Goal: Task Accomplishment & Management: Complete application form

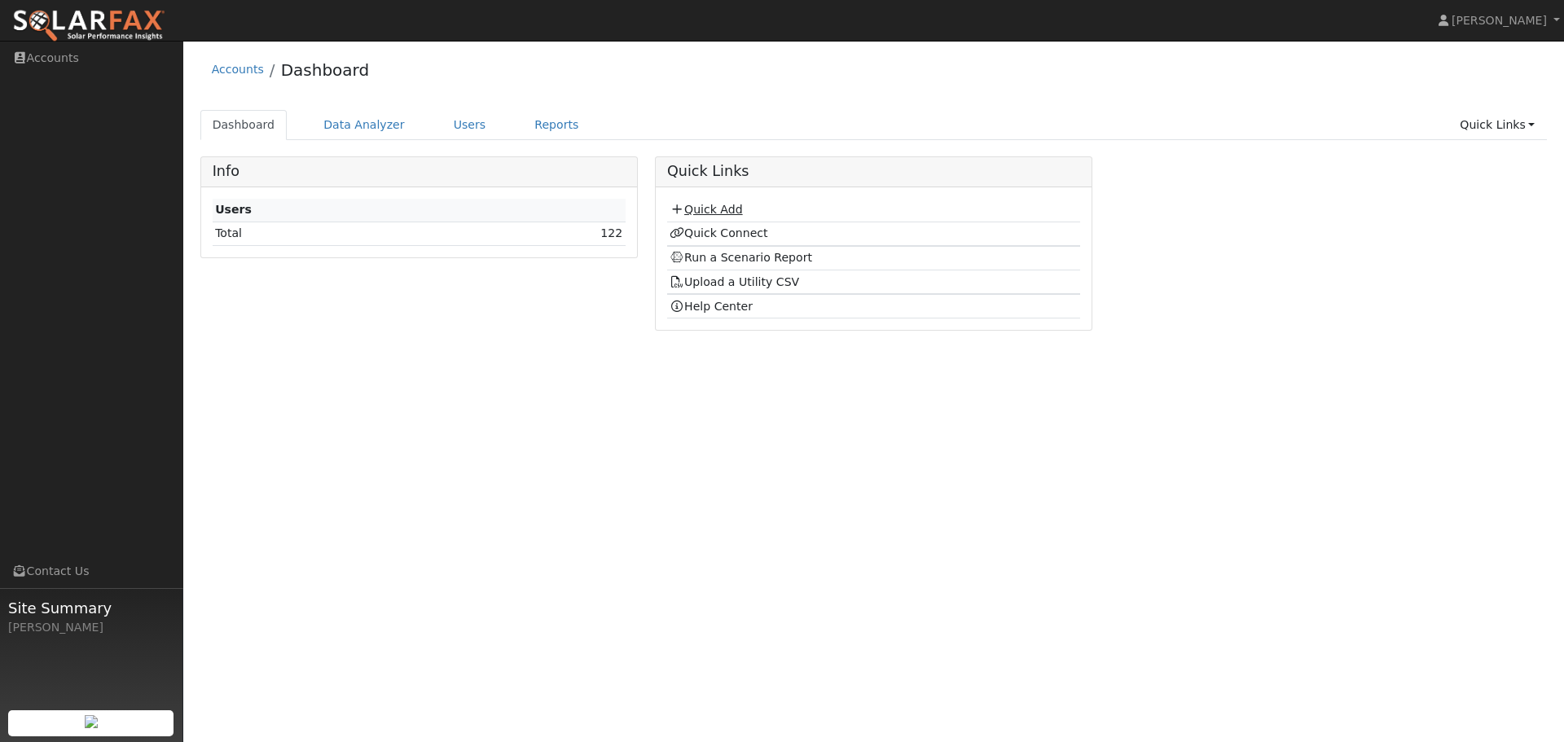
click at [724, 207] on link "Quick Add" at bounding box center [706, 209] width 73 height 13
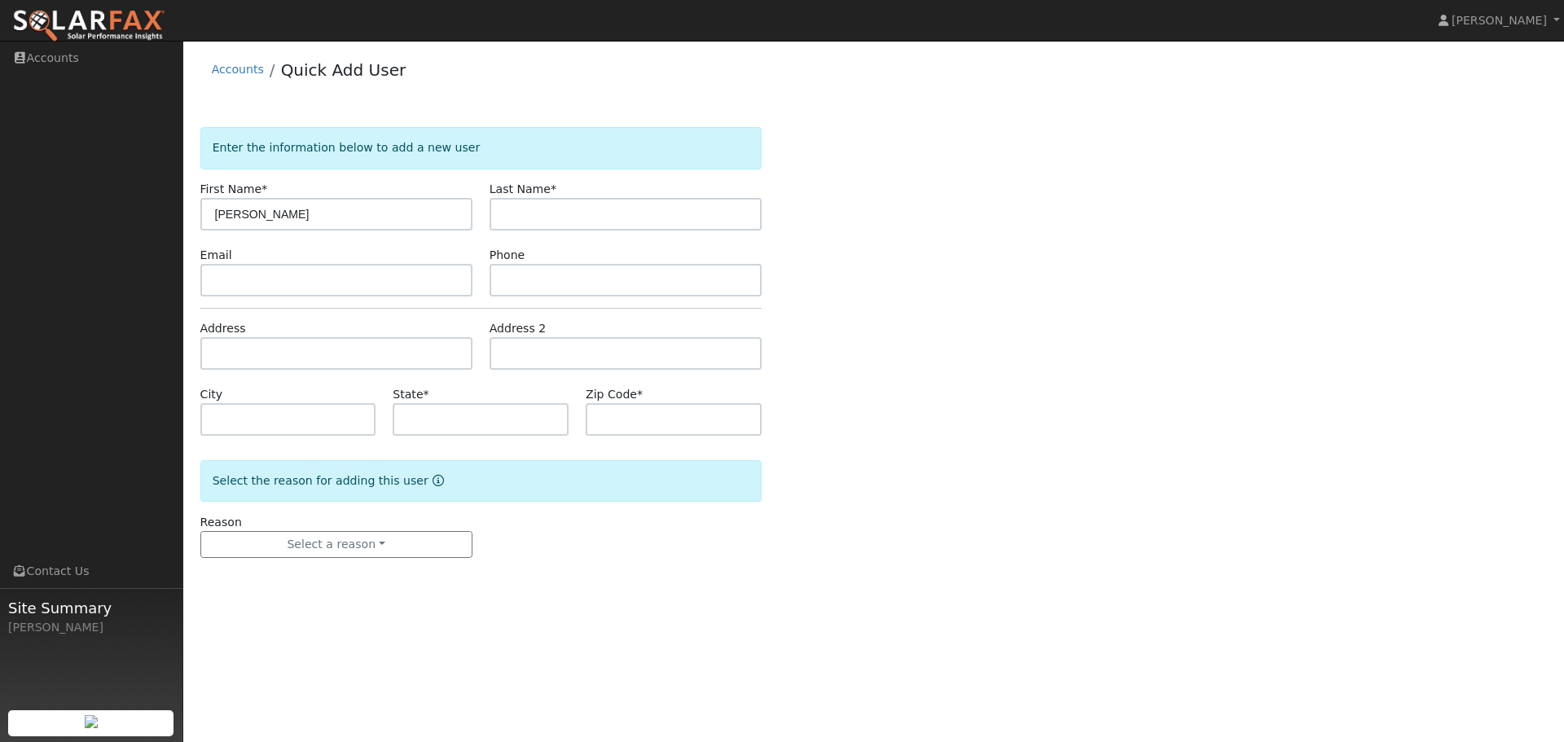
type input "[PERSON_NAME]"
paste input "[EMAIL_ADDRESS][DOMAIN_NAME]"
type input "[EMAIL_ADDRESS][DOMAIN_NAME]"
paste input "[PHONE_NUMBER]"
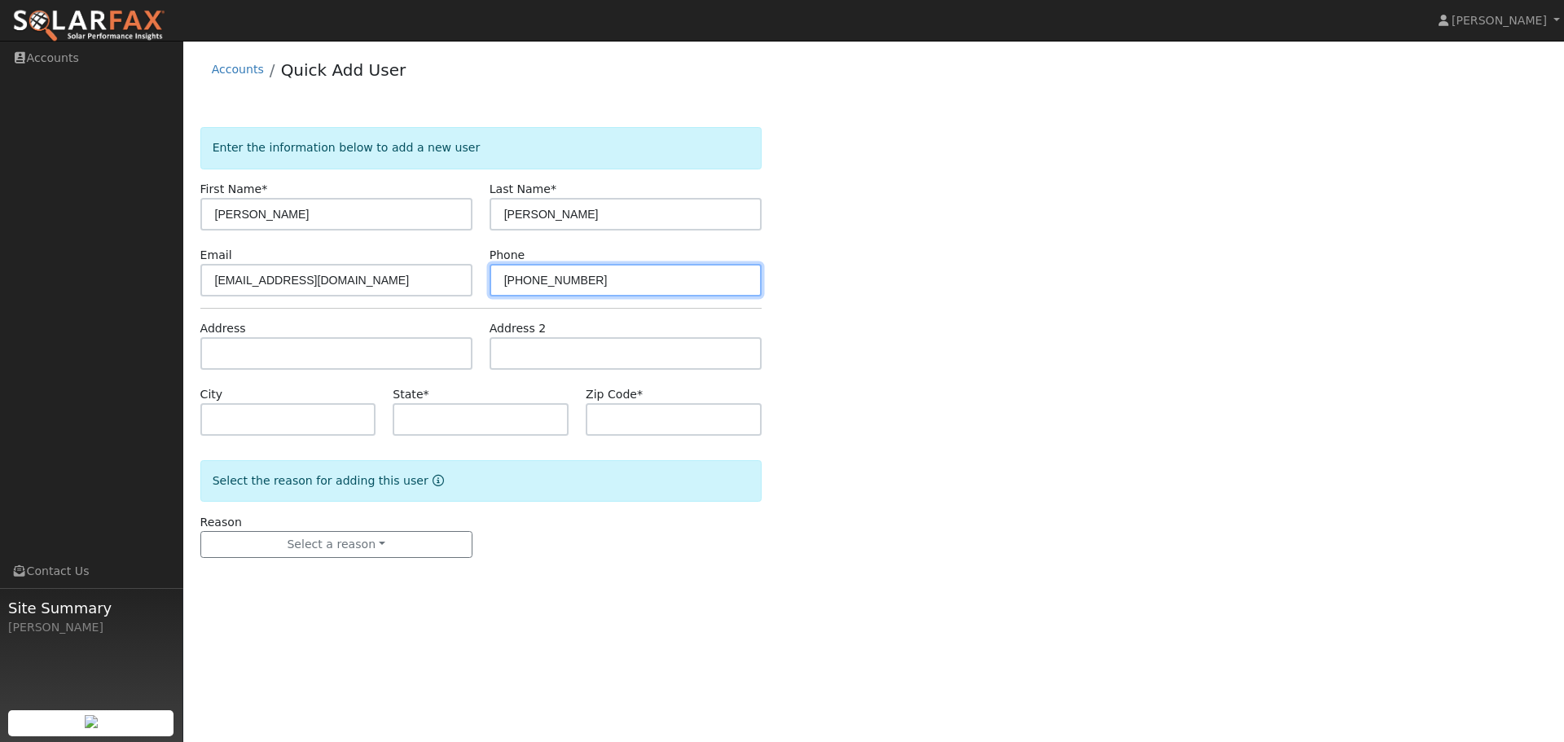
type input "[PHONE_NUMBER]"
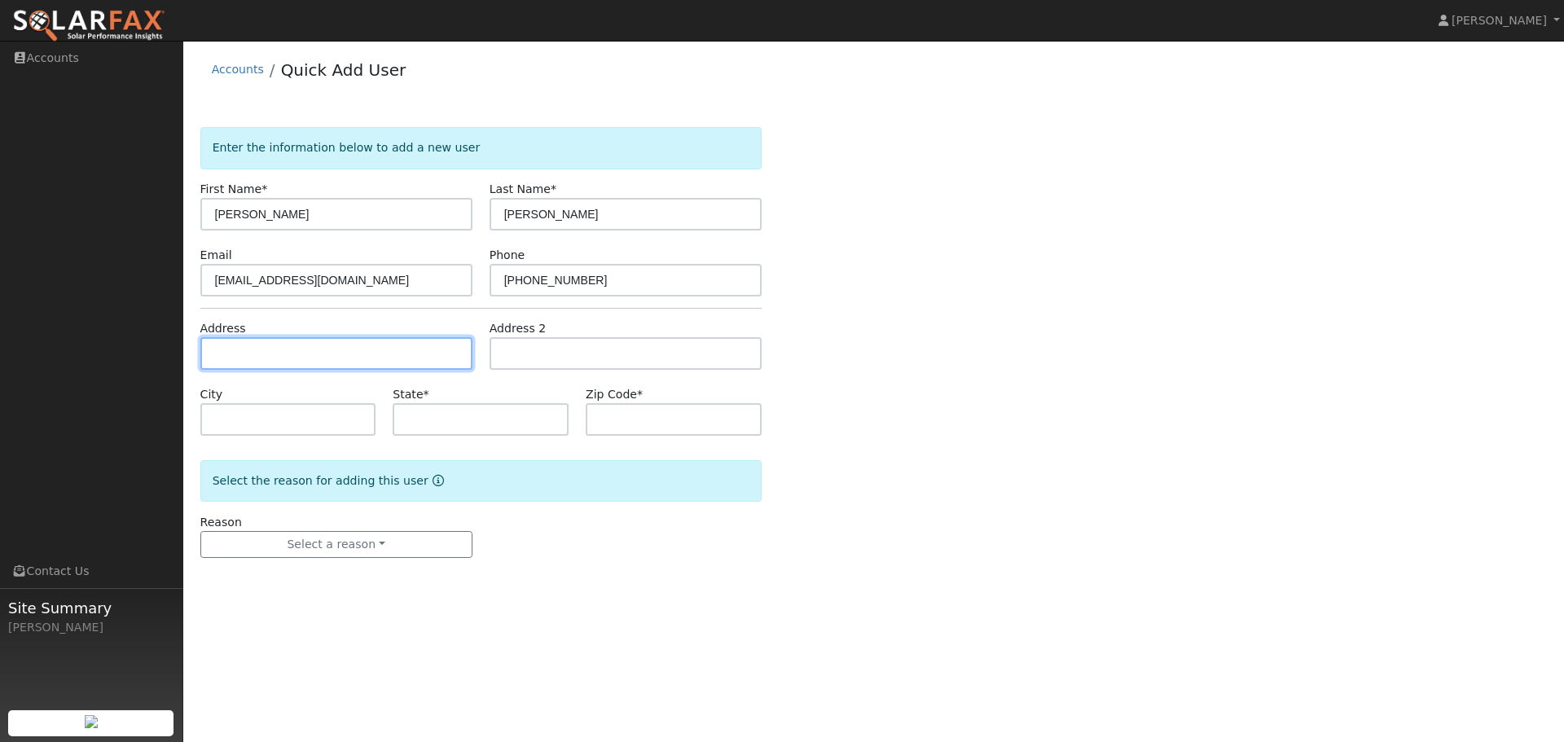
drag, startPoint x: 295, startPoint y: 357, endPoint x: 344, endPoint y: 361, distance: 49.1
click at [295, 358] on input "text" at bounding box center [336, 353] width 272 height 33
click at [350, 355] on input "text" at bounding box center [336, 353] width 272 height 33
paste input "[STREET_ADDRESS]"
type input "[STREET_ADDRESS]"
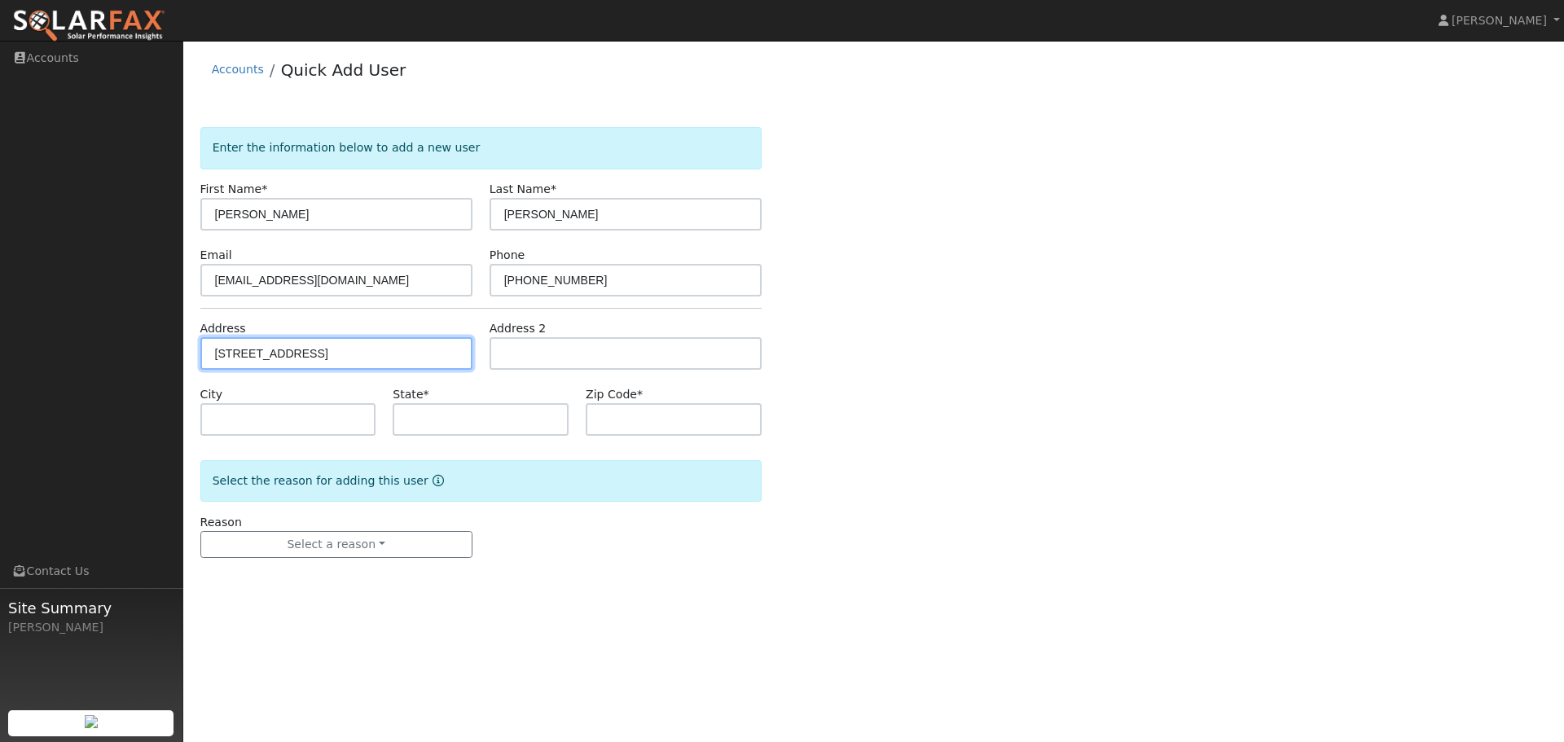
type input "Walnut Creek"
type input "CA"
type input "94598"
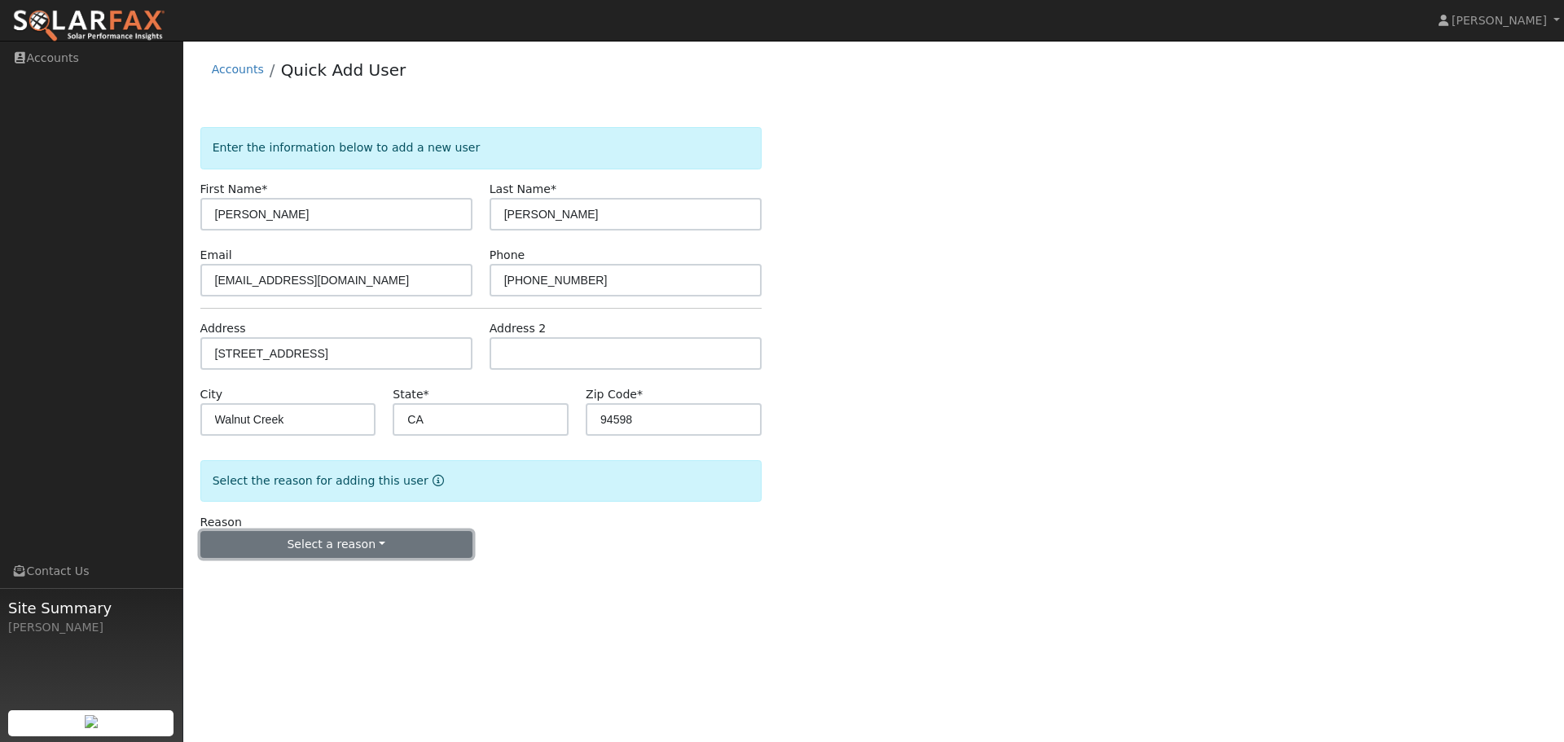
click at [333, 544] on button "Select a reason" at bounding box center [336, 545] width 272 height 28
click at [337, 605] on link "New customer adding solar" at bounding box center [291, 601] width 180 height 23
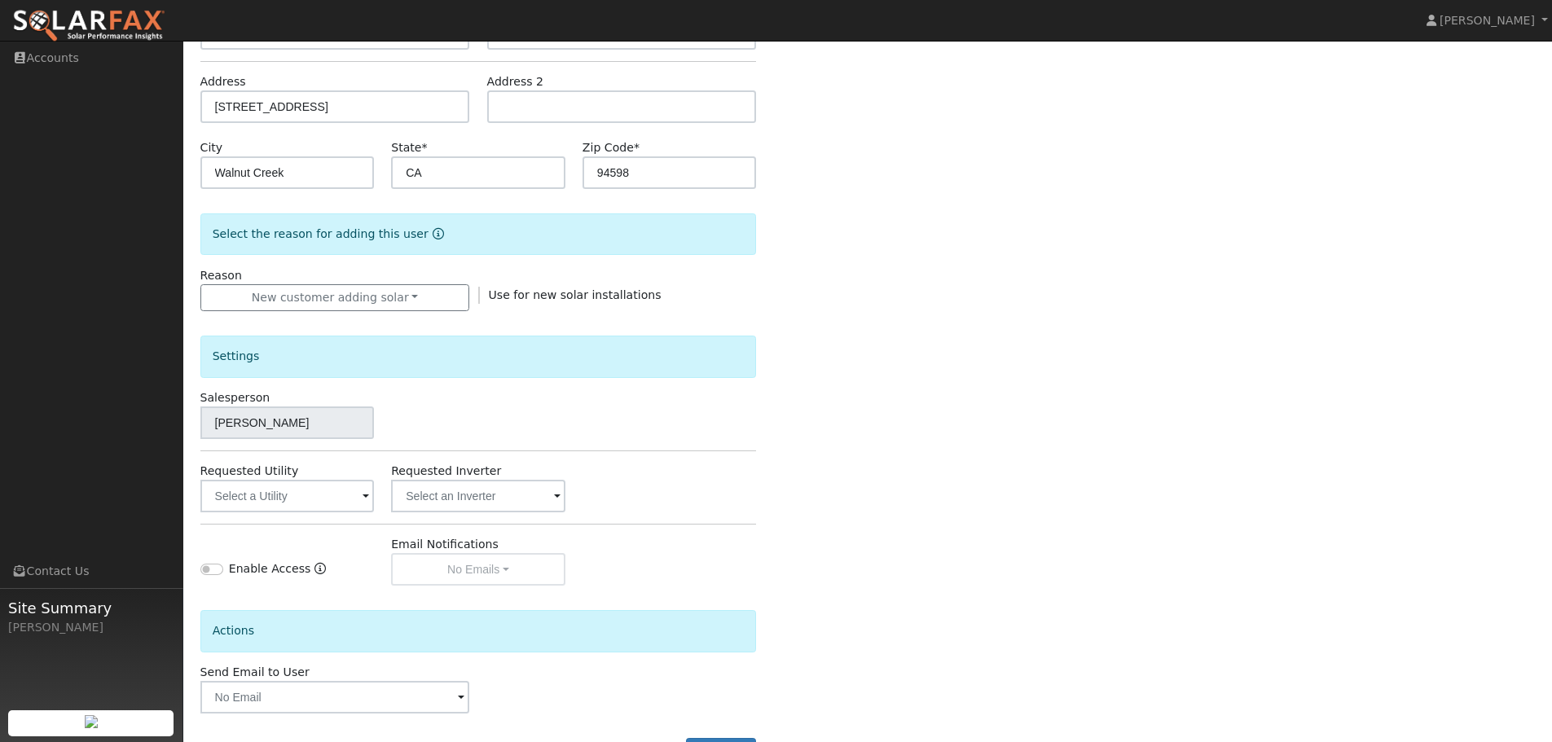
scroll to position [310, 0]
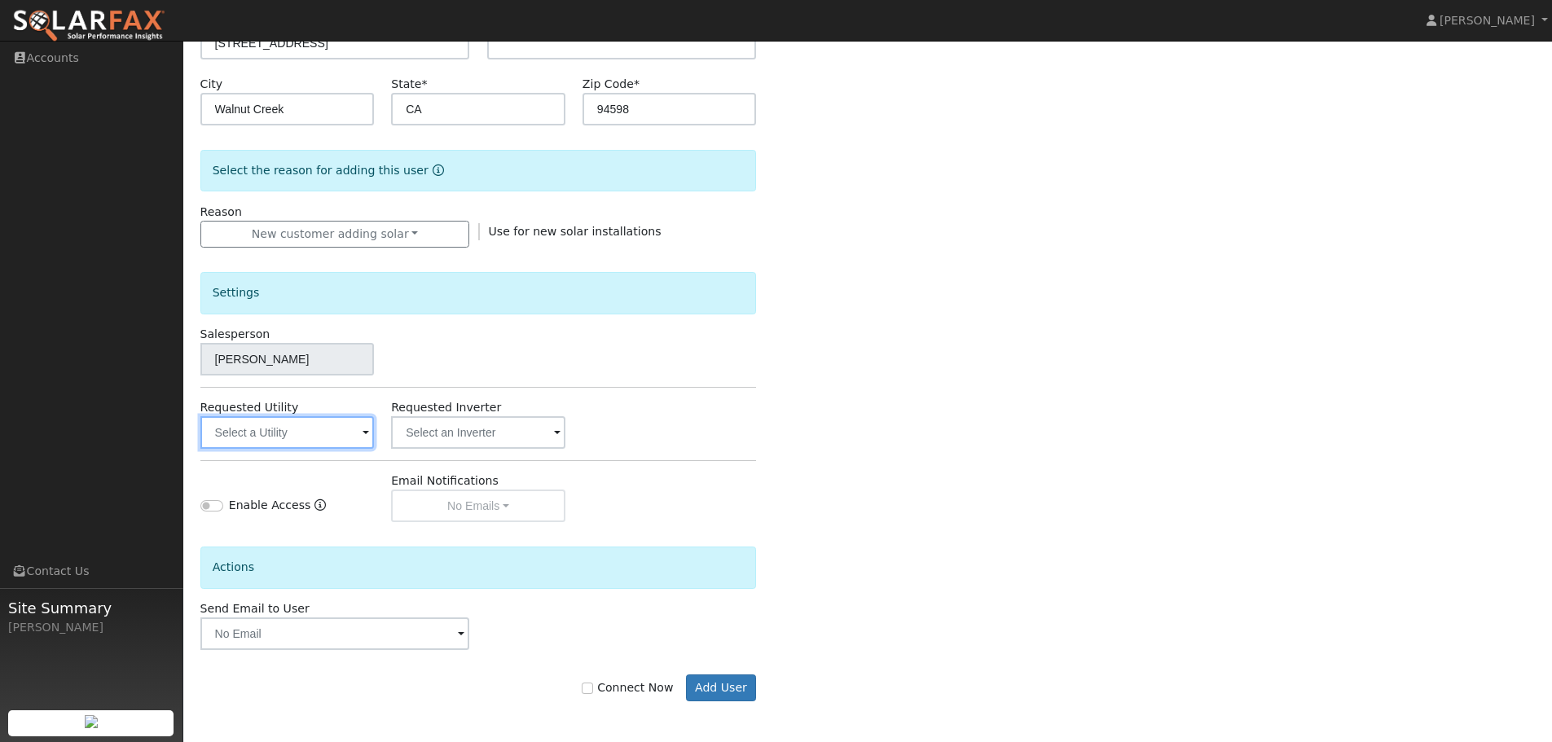
click at [346, 434] on input "text" at bounding box center [287, 432] width 174 height 33
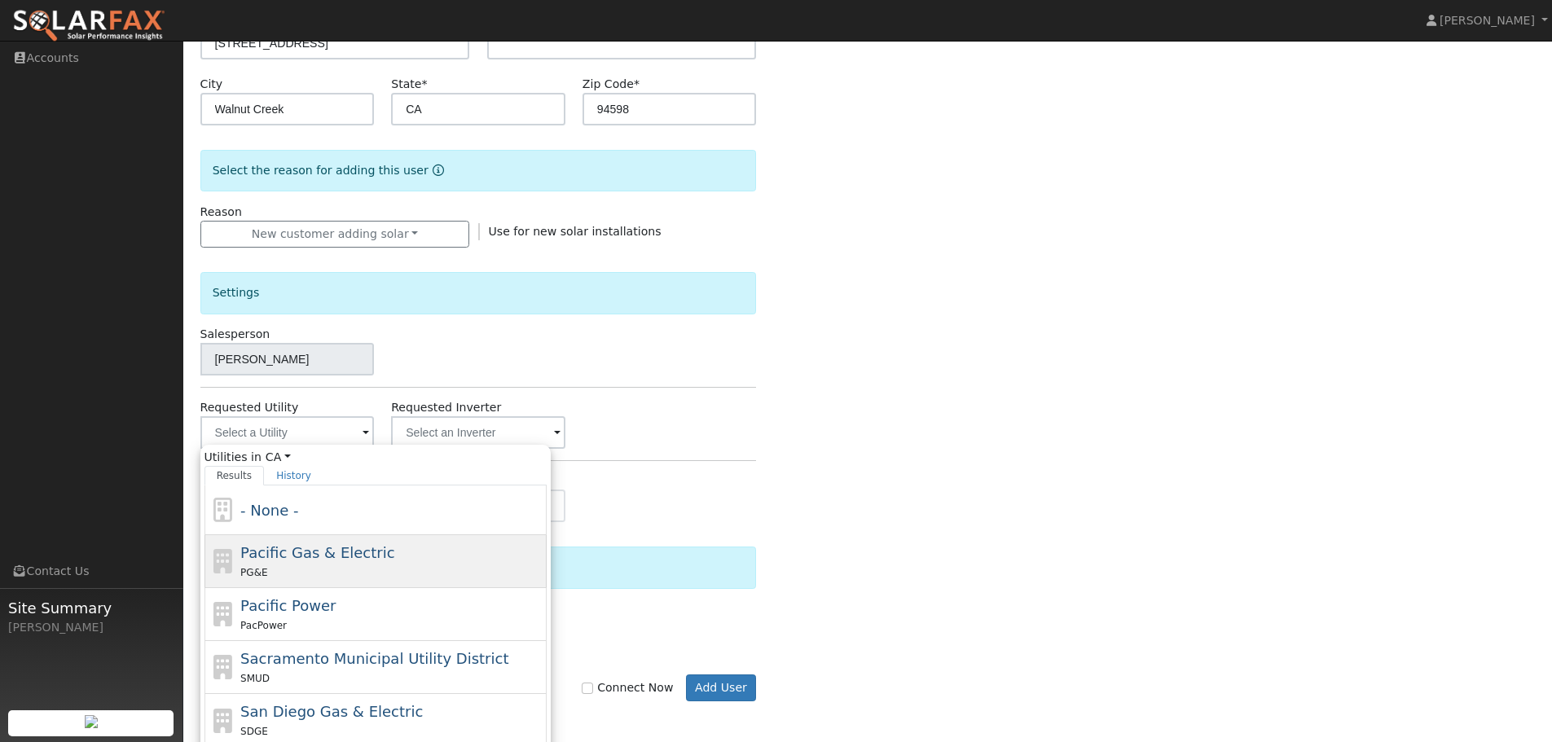
click at [337, 557] on span "Pacific Gas & Electric" at bounding box center [317, 552] width 154 height 17
type input "Pacific Gas & Electric"
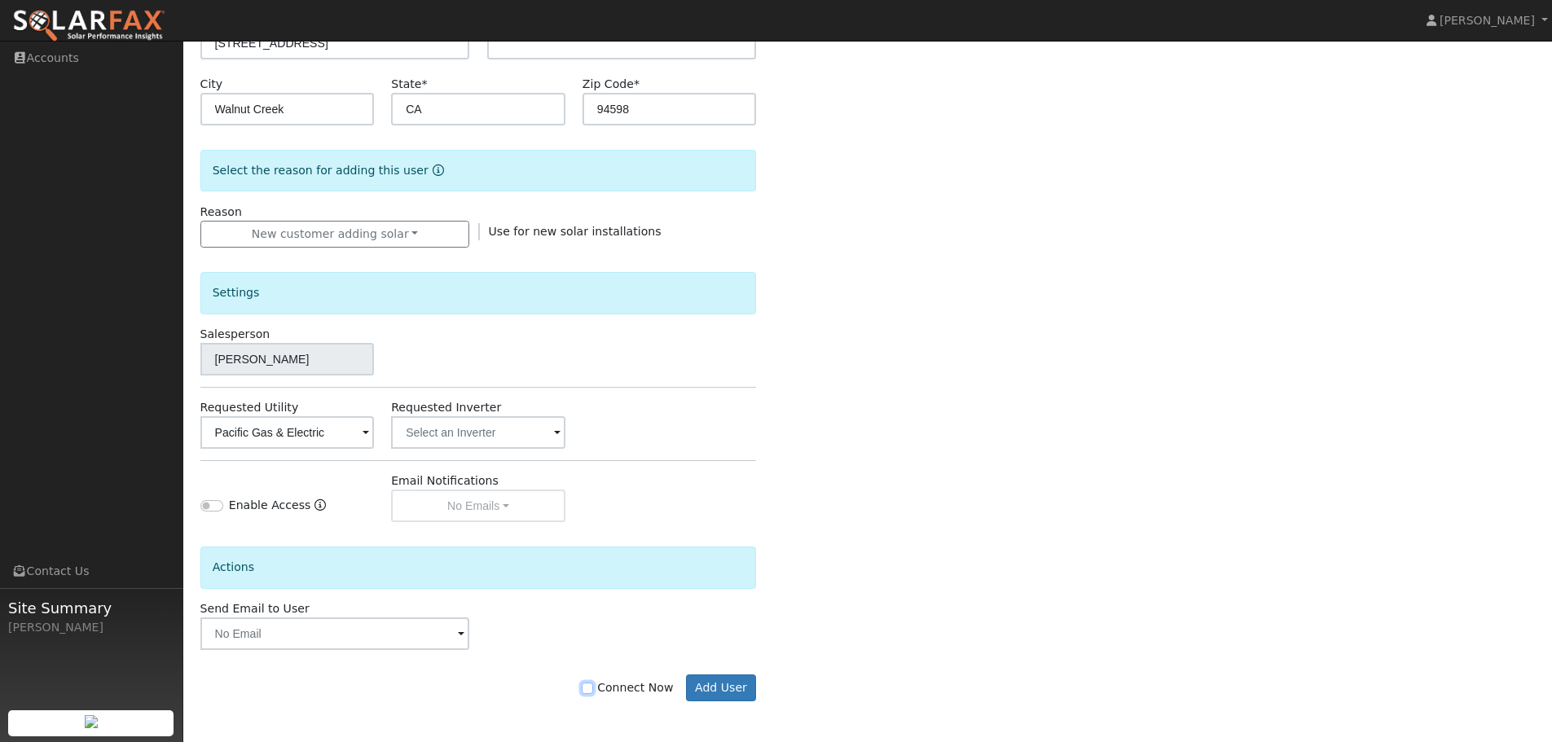
click at [593, 689] on input "Connect Now" at bounding box center [587, 688] width 11 height 11
checkbox input "true"
click at [714, 687] on button "Add User" at bounding box center [721, 689] width 71 height 28
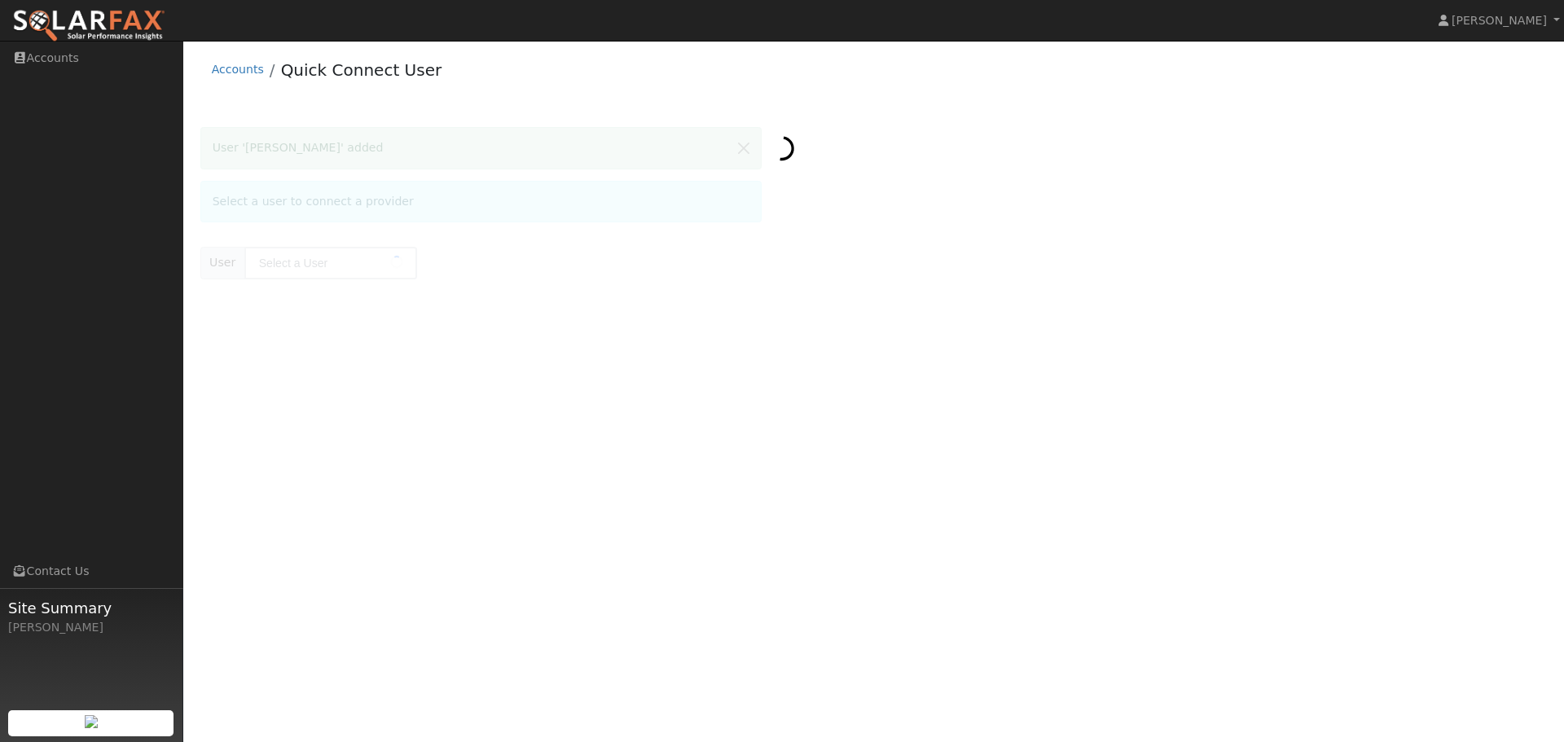
type input "[PERSON_NAME]"
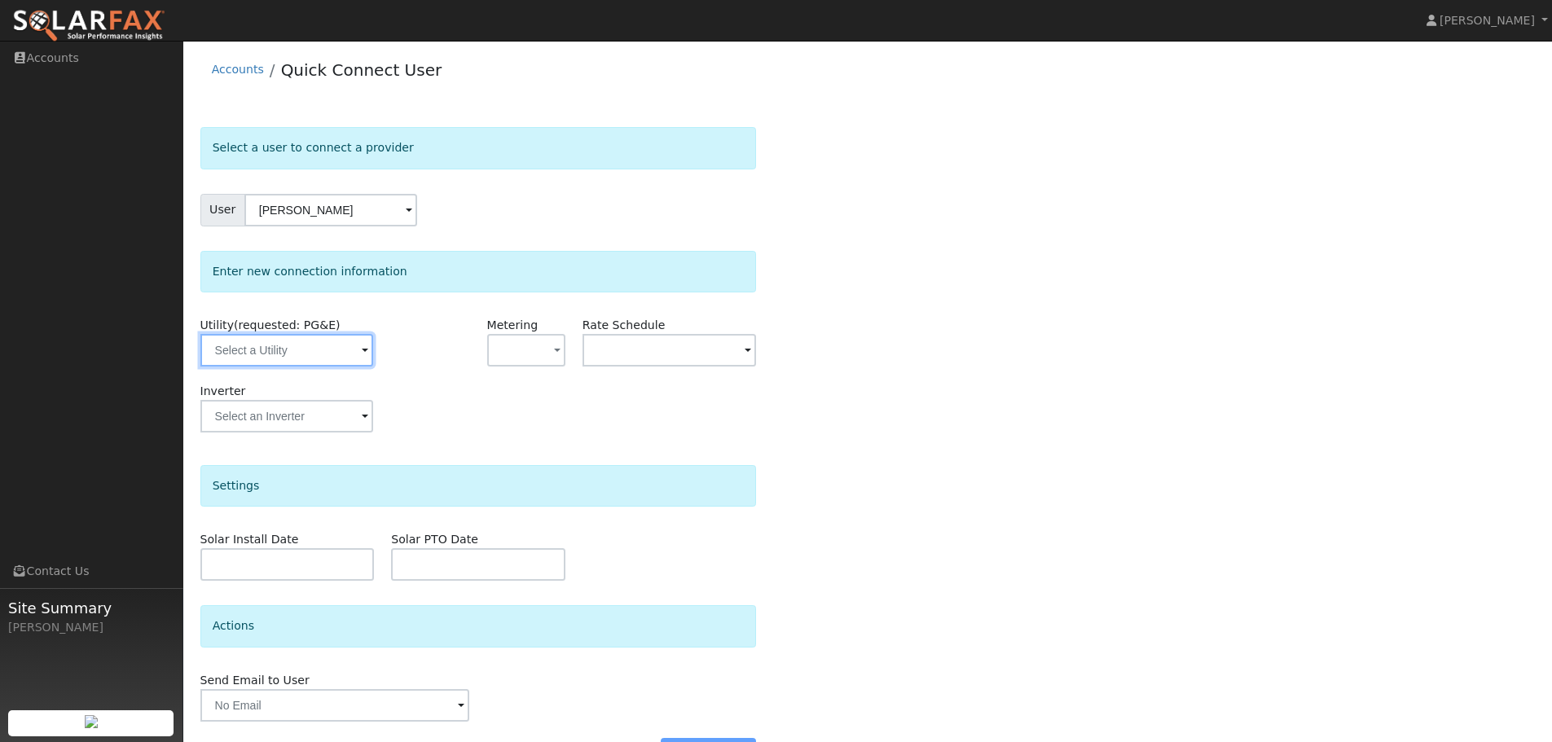
click at [315, 352] on input "text" at bounding box center [286, 350] width 173 height 33
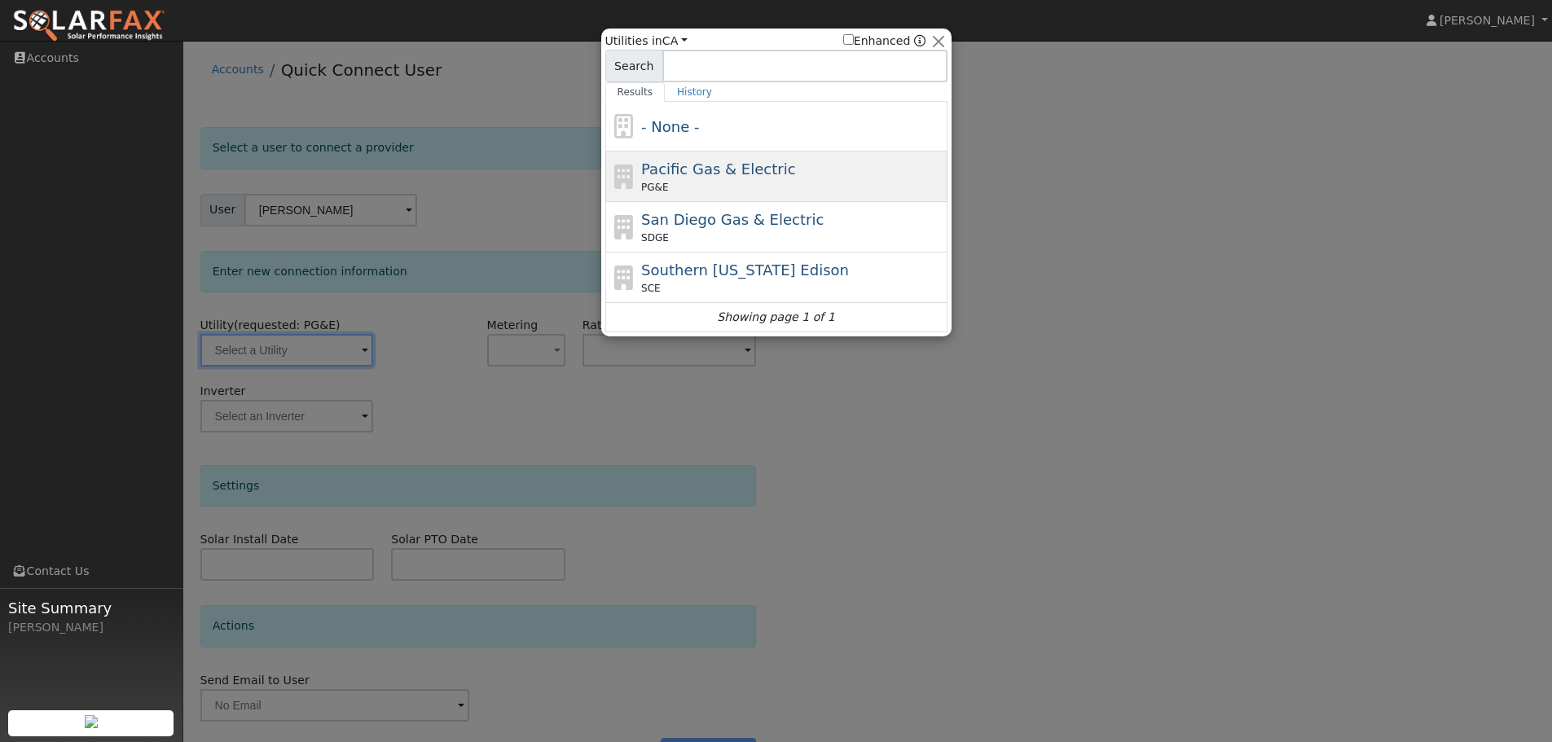
click at [680, 187] on div "PG&E" at bounding box center [792, 187] width 302 height 15
type input "PG&E"
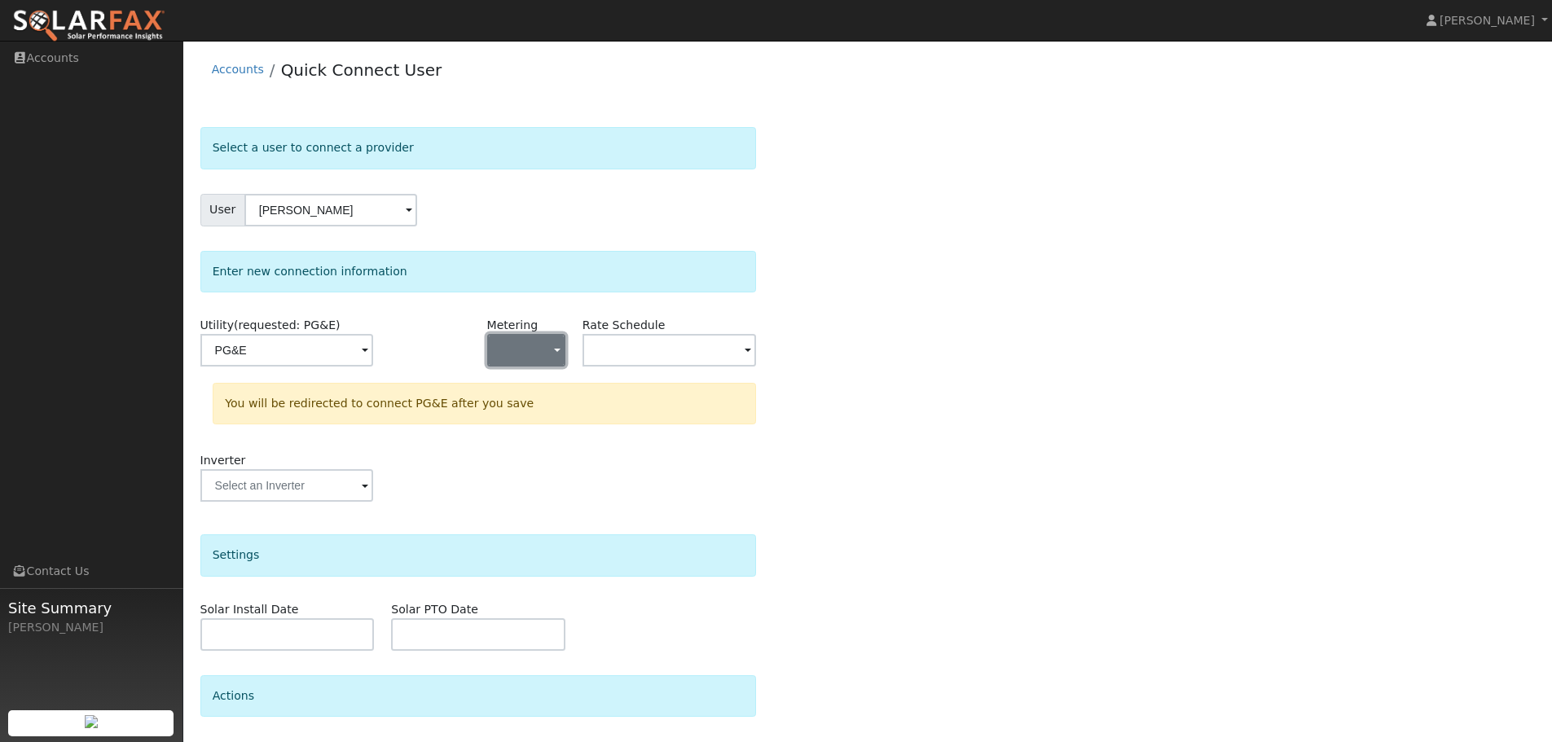
click at [538, 351] on button "button" at bounding box center [526, 350] width 78 height 33
drag, startPoint x: 558, startPoint y: 408, endPoint x: 629, endPoint y: 366, distance: 82.6
click at [559, 408] on link "NEM" at bounding box center [544, 409] width 113 height 23
click at [373, 359] on input "text" at bounding box center [286, 350] width 173 height 33
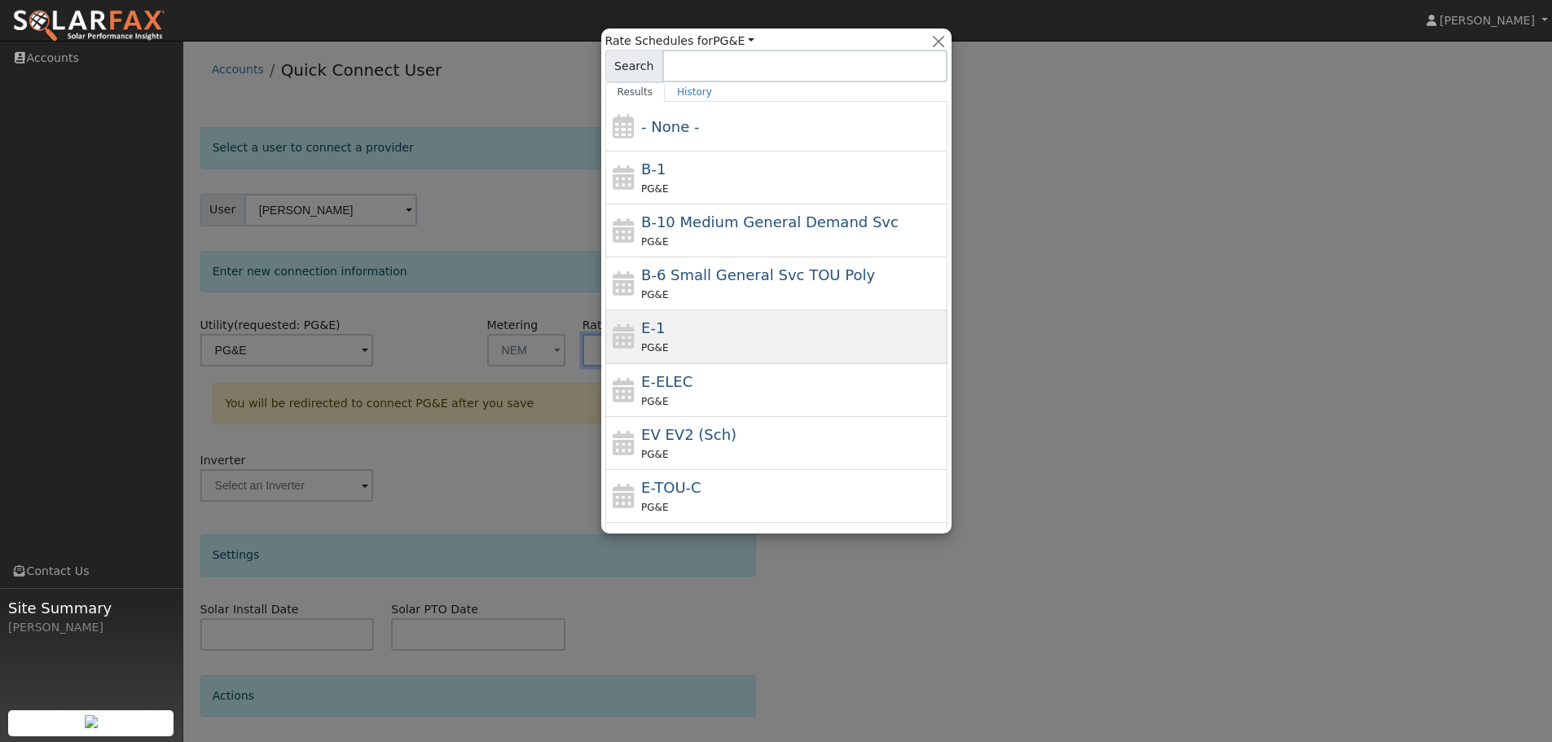
click at [708, 332] on div "E-1 PG&E" at bounding box center [792, 336] width 302 height 39
type input "E-1"
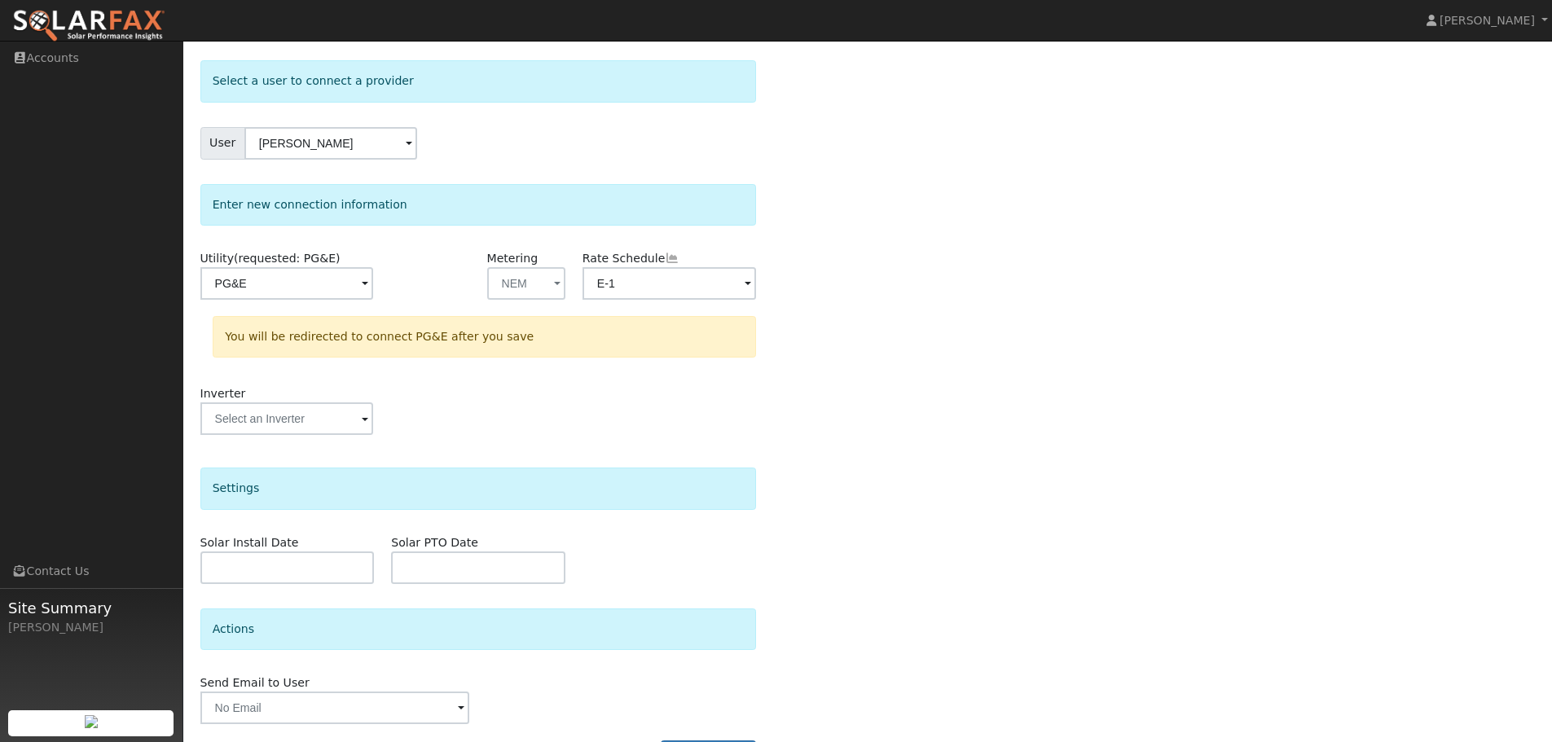
scroll to position [117, 0]
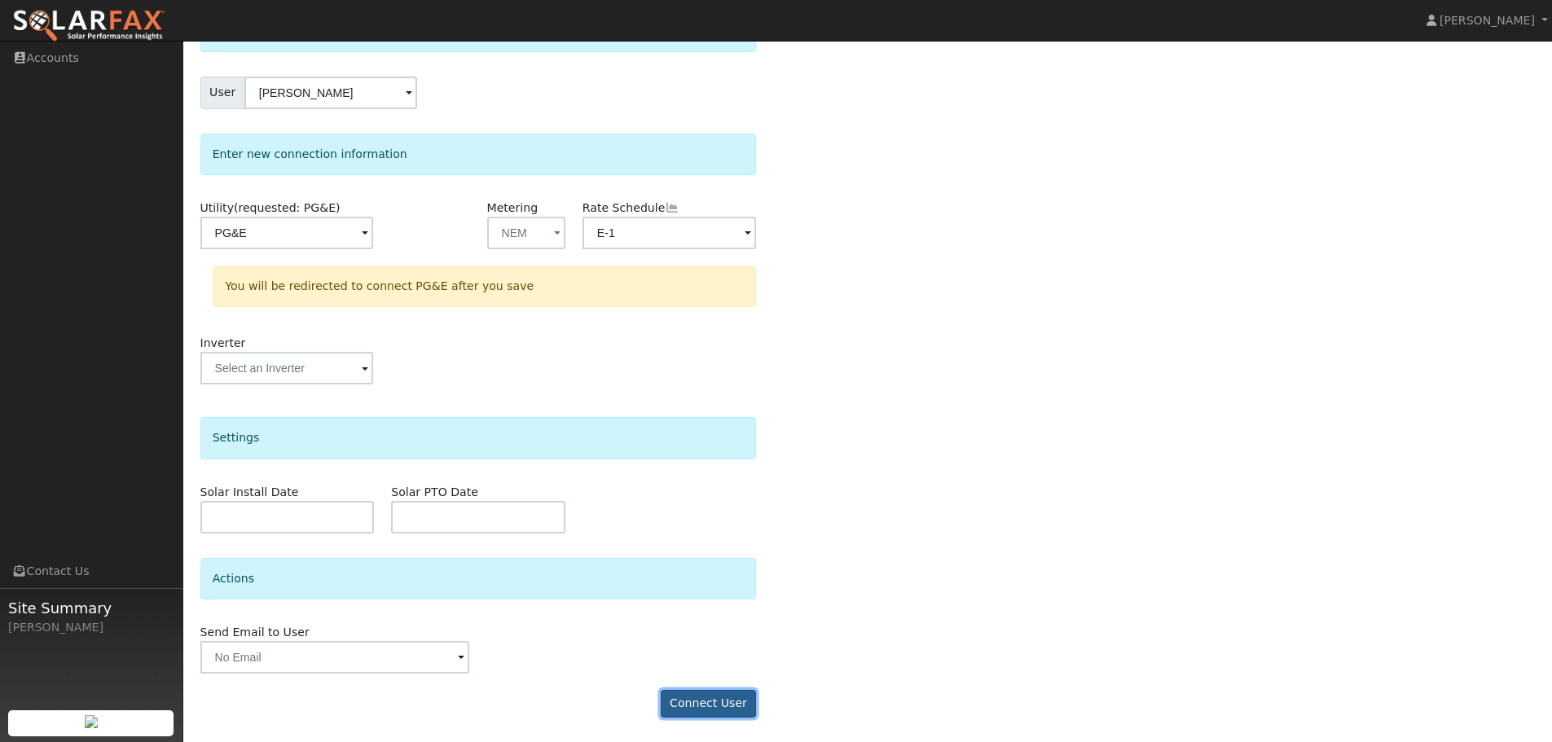
click at [716, 709] on button "Connect User" at bounding box center [709, 704] width 96 height 28
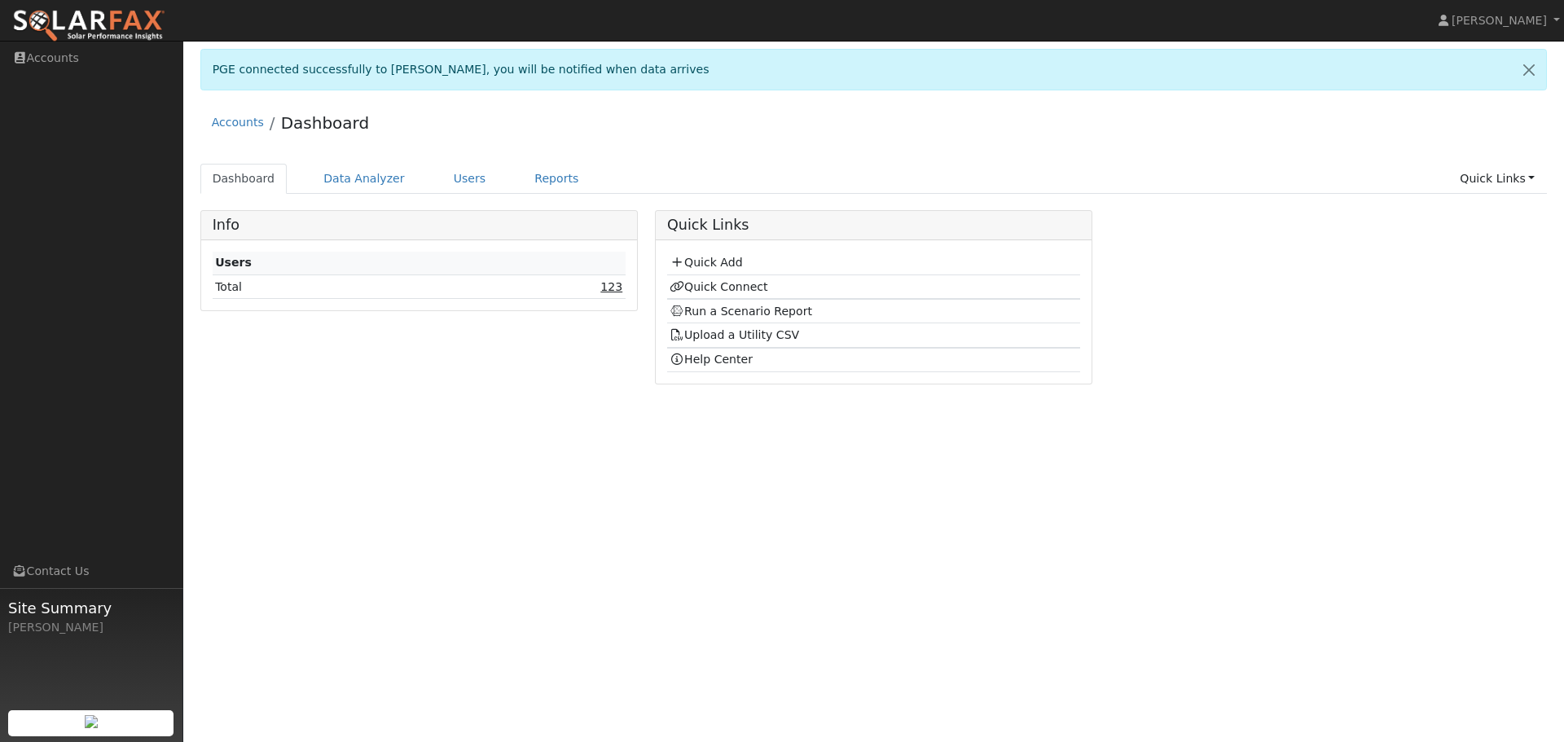
click at [612, 291] on link "123" at bounding box center [612, 286] width 22 height 13
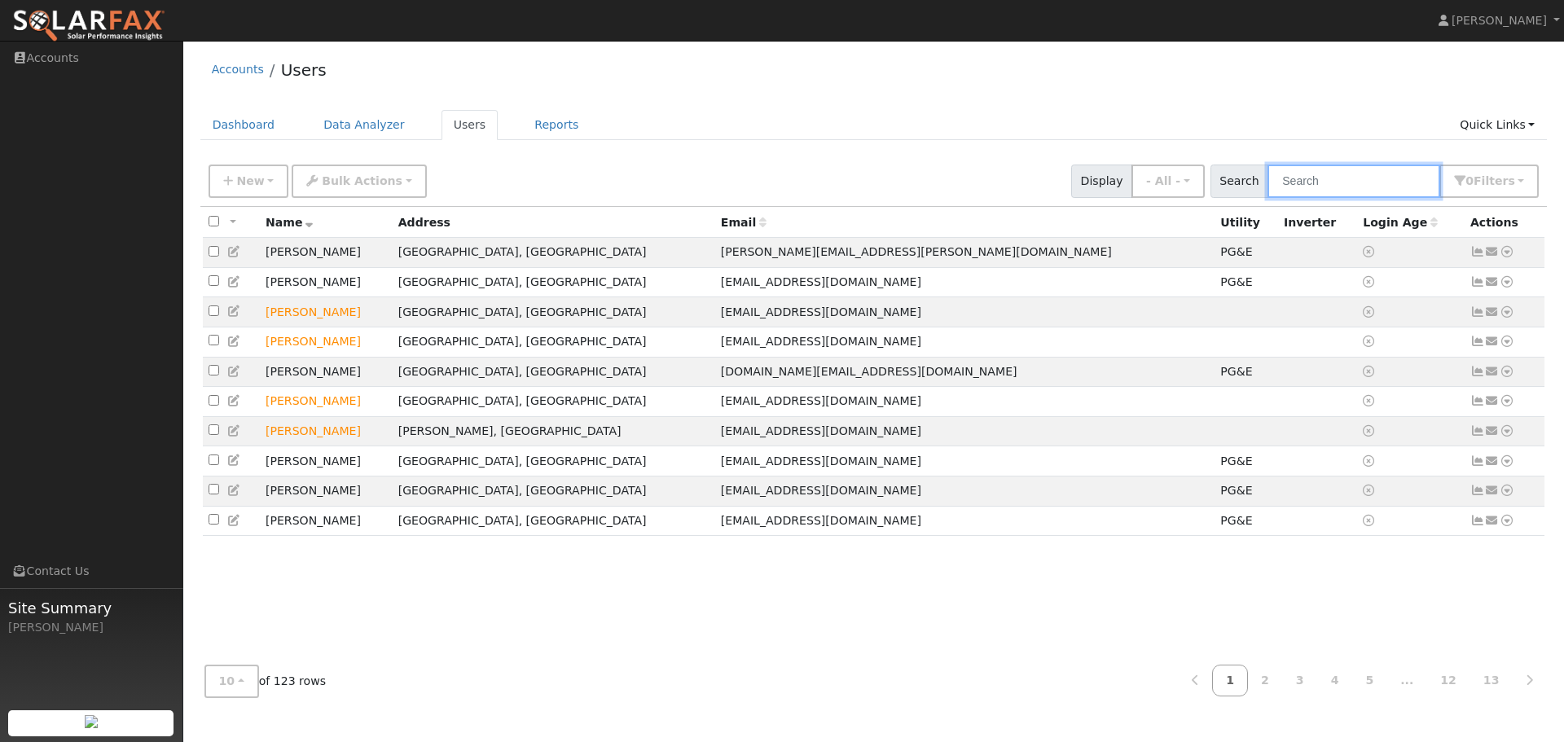
click at [1376, 178] on input "text" at bounding box center [1354, 181] width 173 height 33
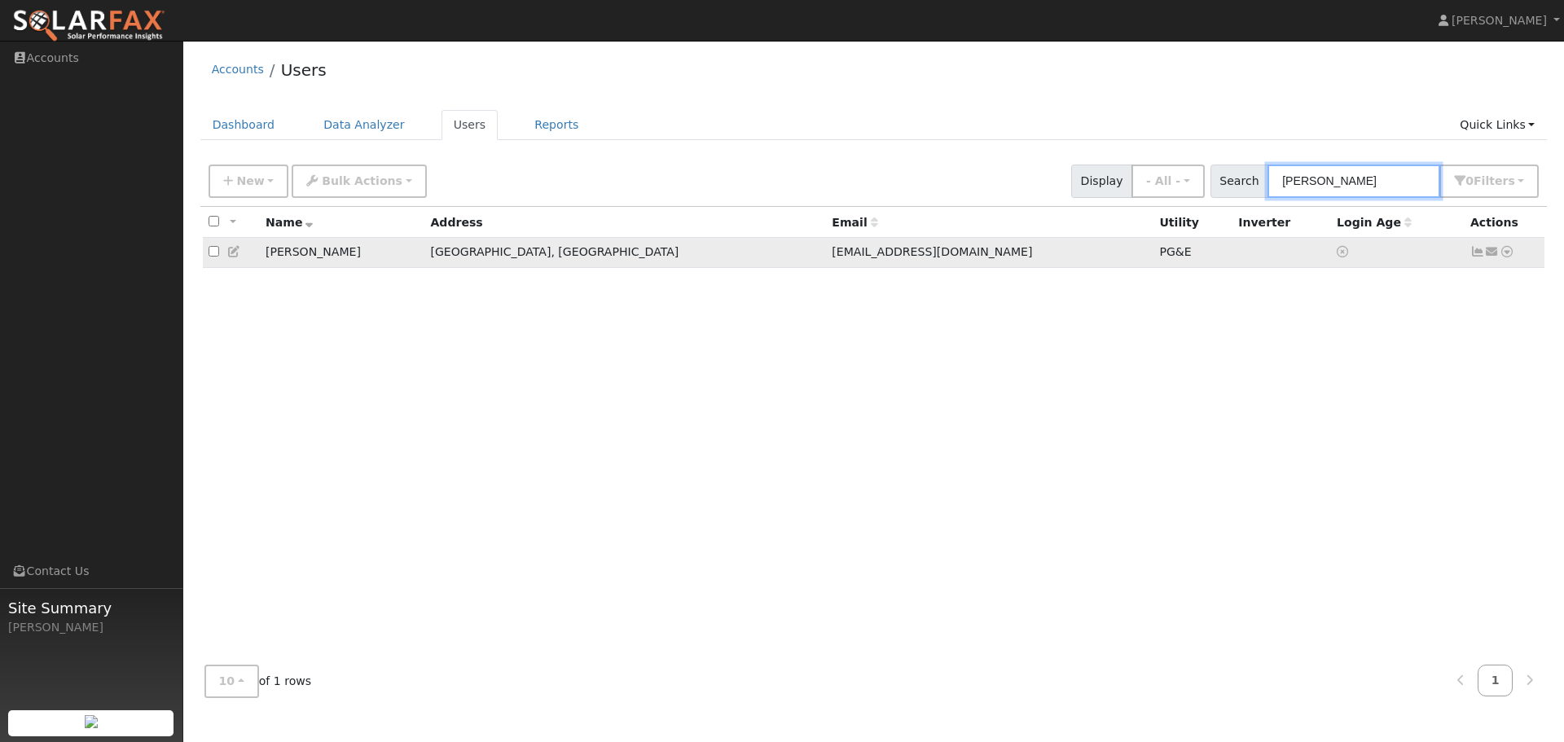
type input "[PERSON_NAME]"
click at [1508, 251] on icon at bounding box center [1507, 251] width 15 height 11
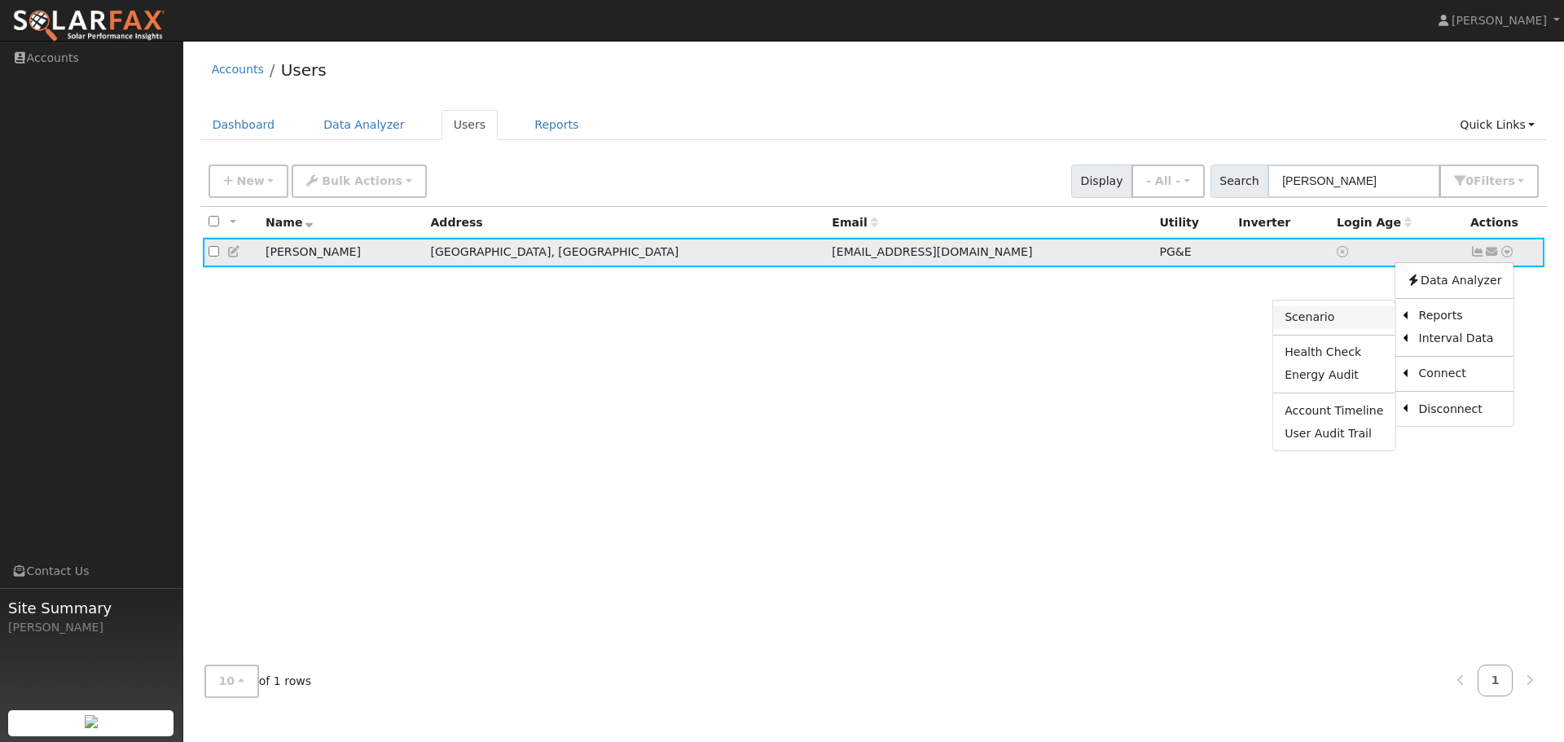
click at [1296, 317] on link "Scenario" at bounding box center [1334, 317] width 121 height 23
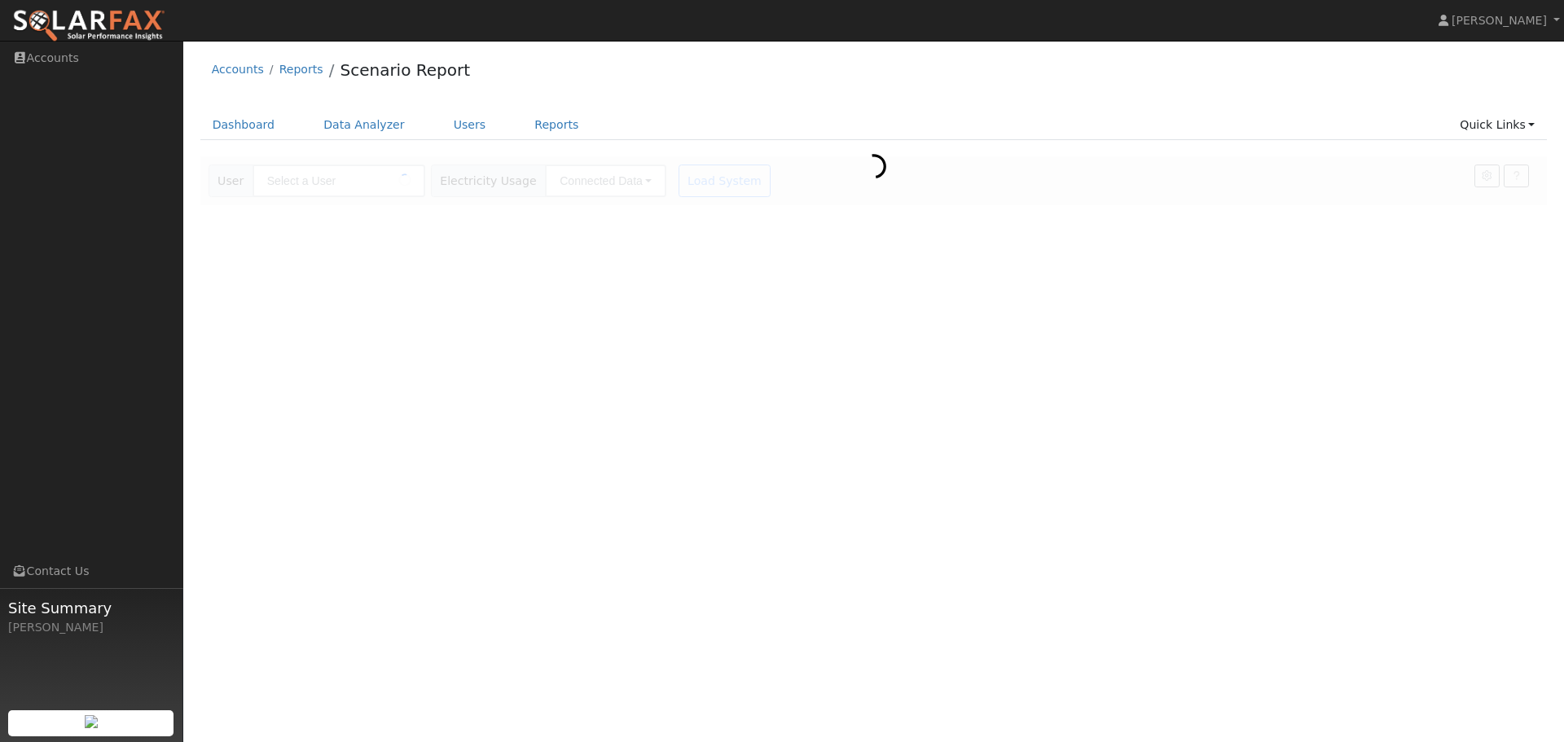
type input "[PERSON_NAME]"
